Goal: Navigation & Orientation: Go to known website

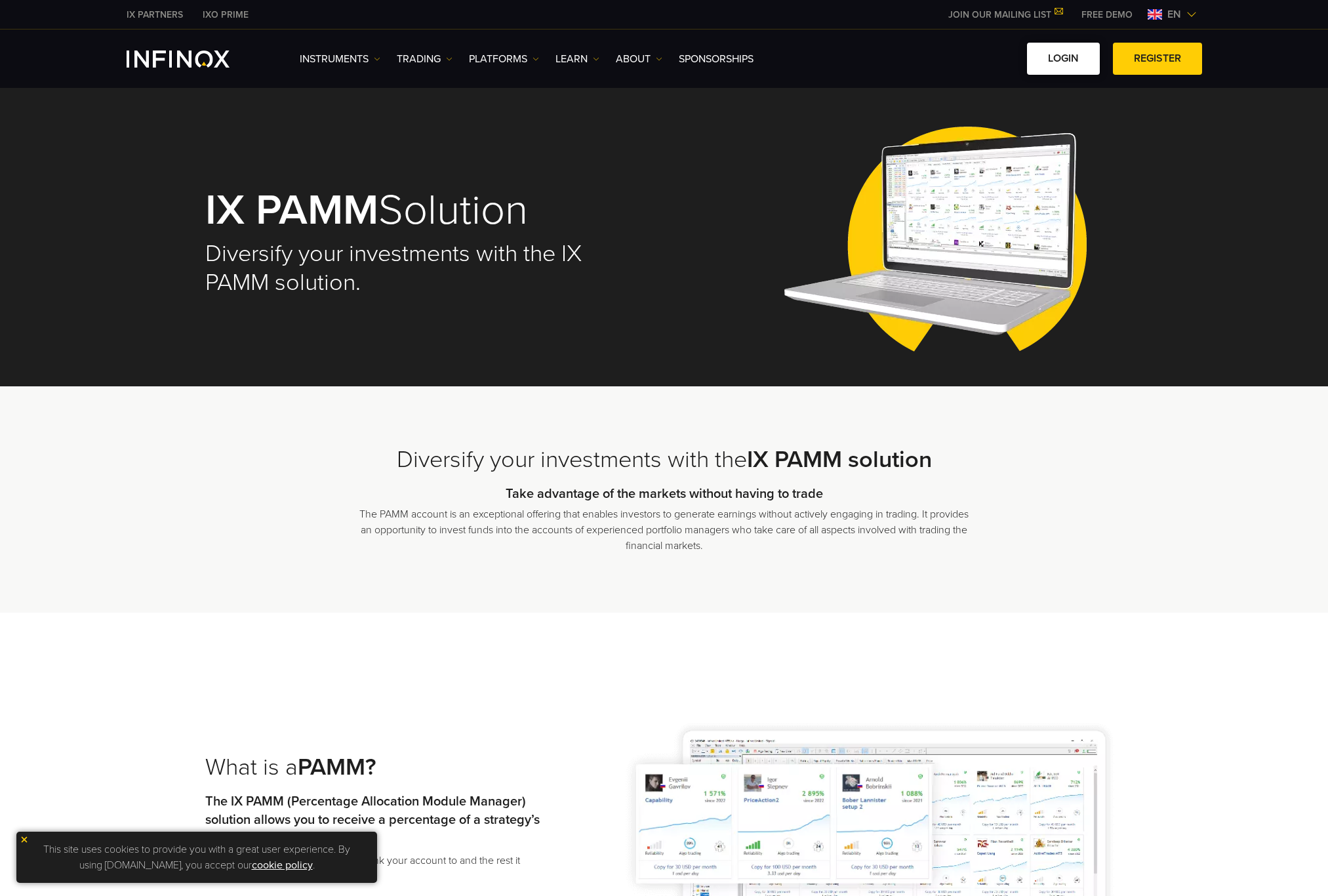
click at [1077, 59] on link "LOGIN" at bounding box center [1064, 59] width 73 height 33
